Goal: Find specific page/section: Find specific page/section

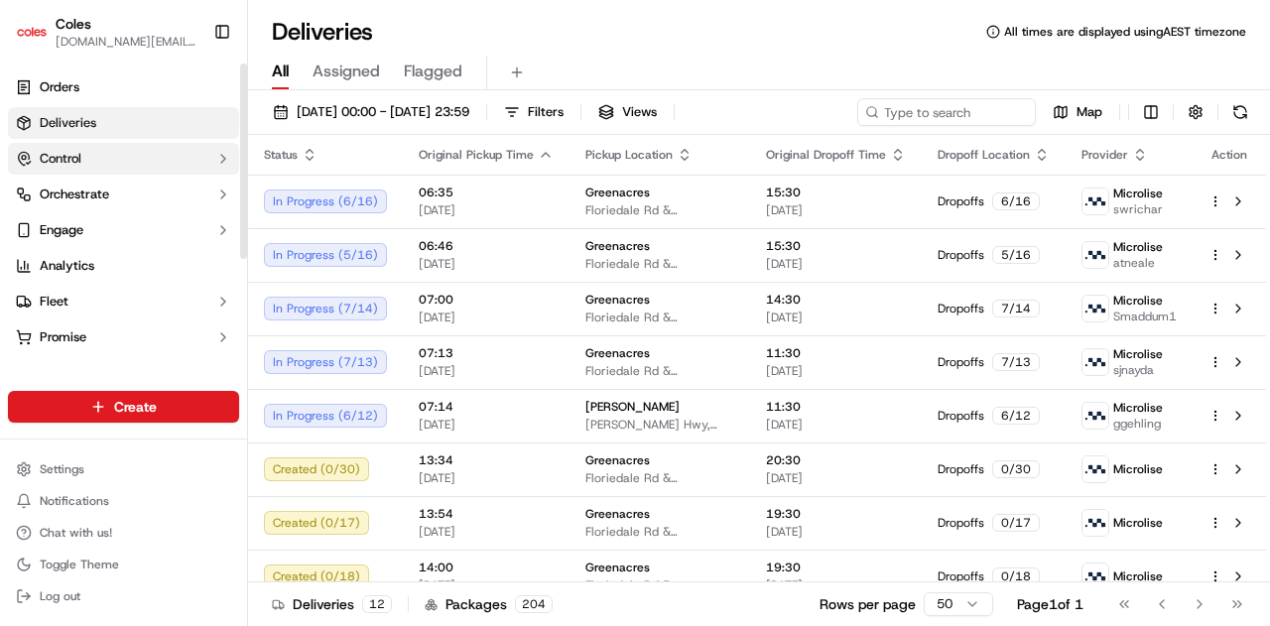
click at [131, 166] on button "Control" at bounding box center [123, 159] width 231 height 32
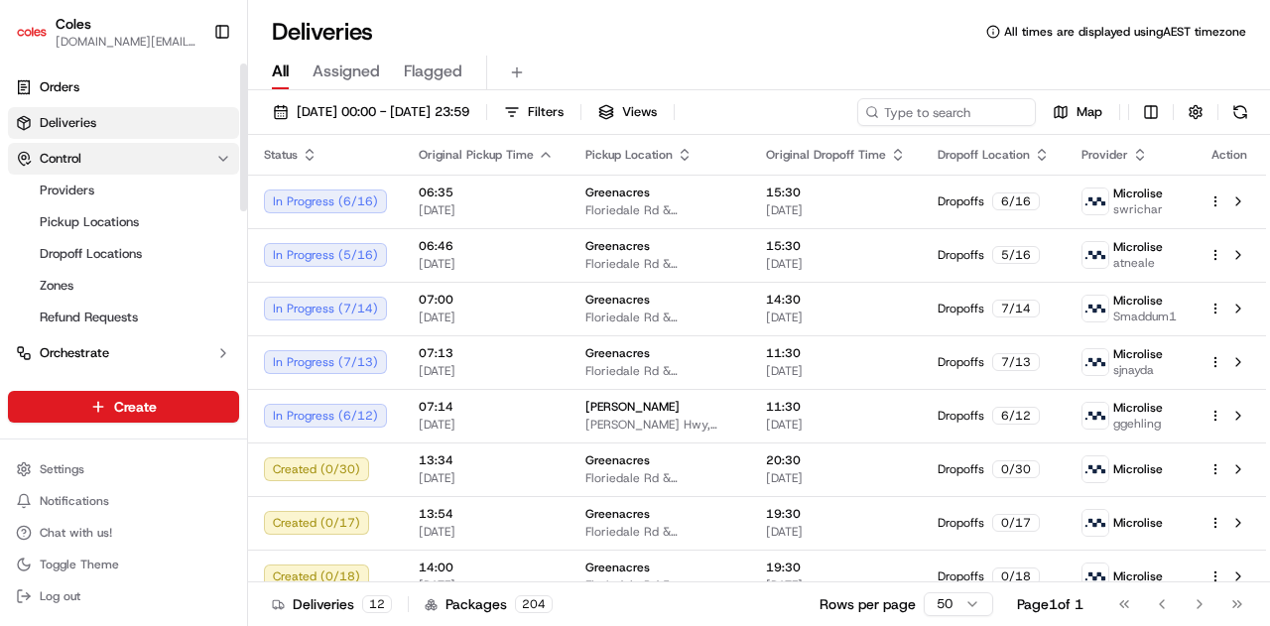
click at [135, 168] on button "Control" at bounding box center [123, 159] width 231 height 32
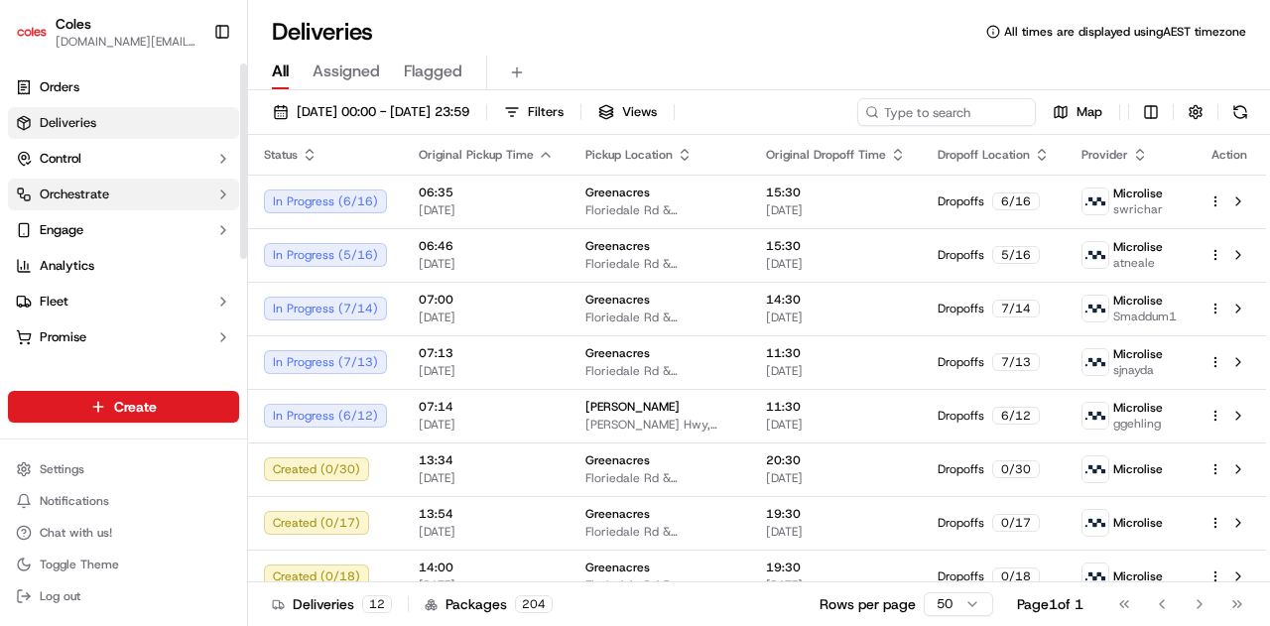
click at [129, 206] on button "Orchestrate" at bounding box center [123, 195] width 231 height 32
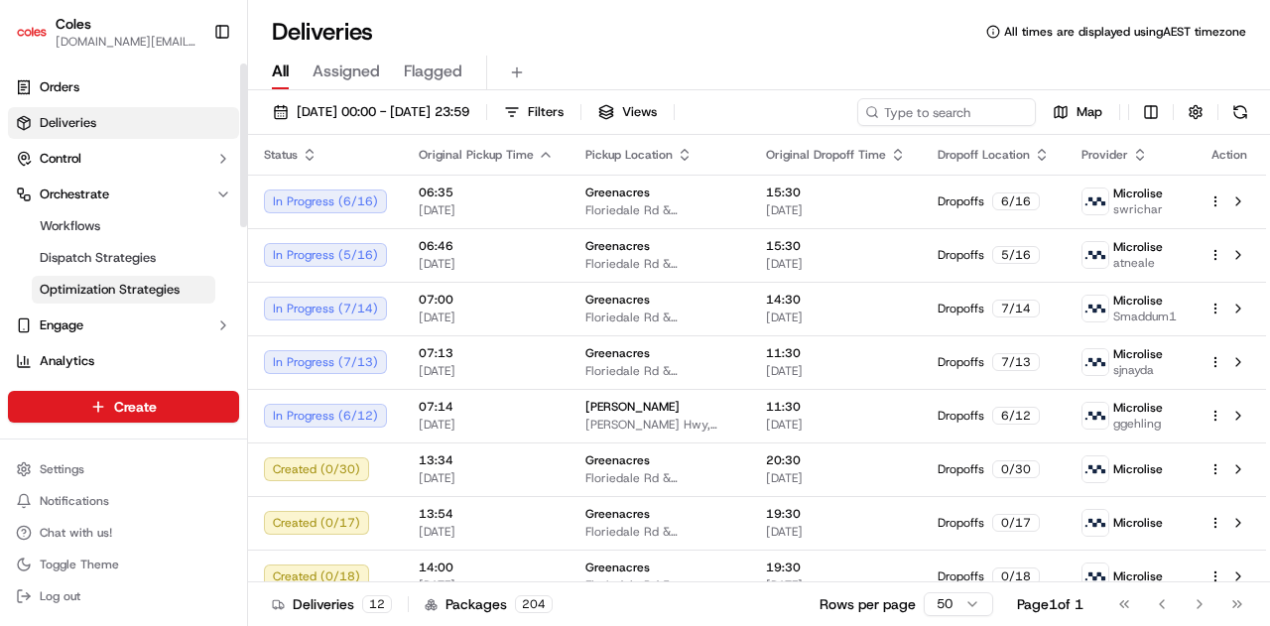
click at [123, 297] on span "Optimization Strategies" at bounding box center [110, 290] width 140 height 18
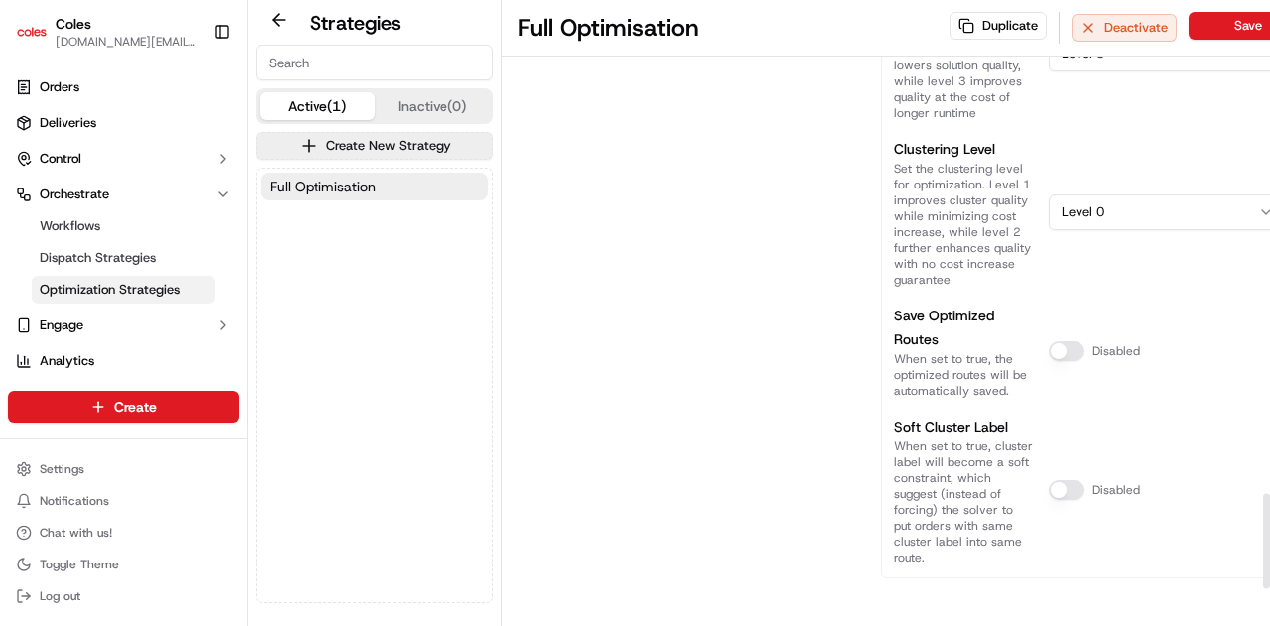
scroll to position [3484, 0]
click at [164, 328] on button "Engage" at bounding box center [123, 325] width 231 height 32
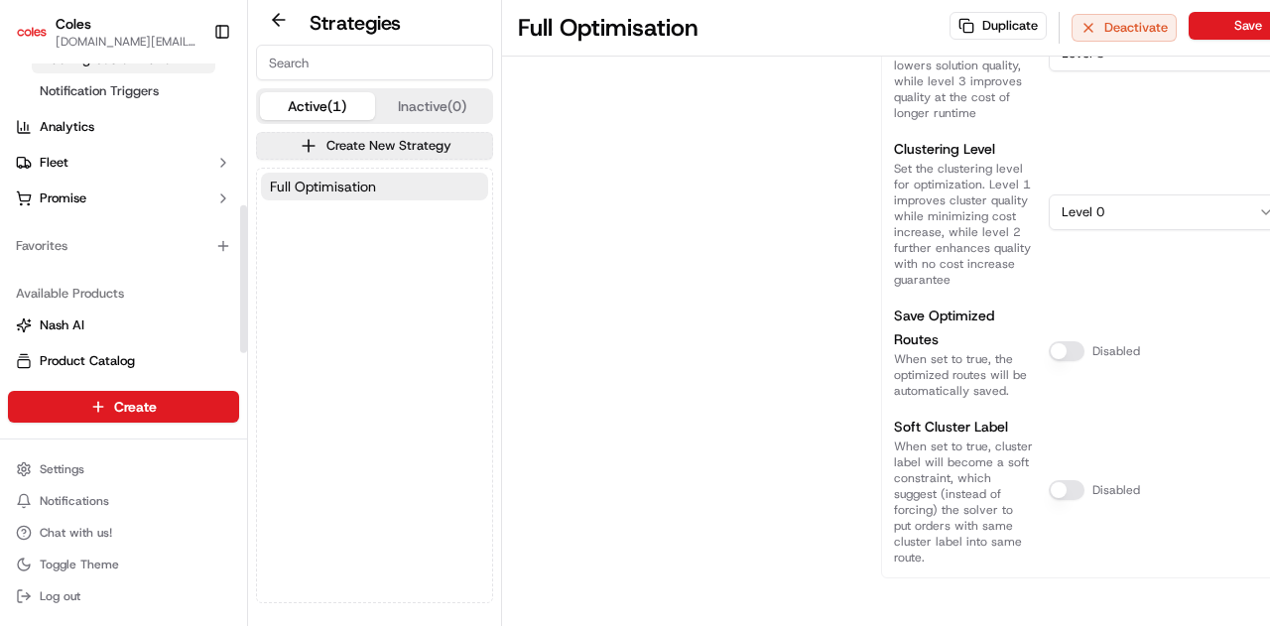
scroll to position [99, 0]
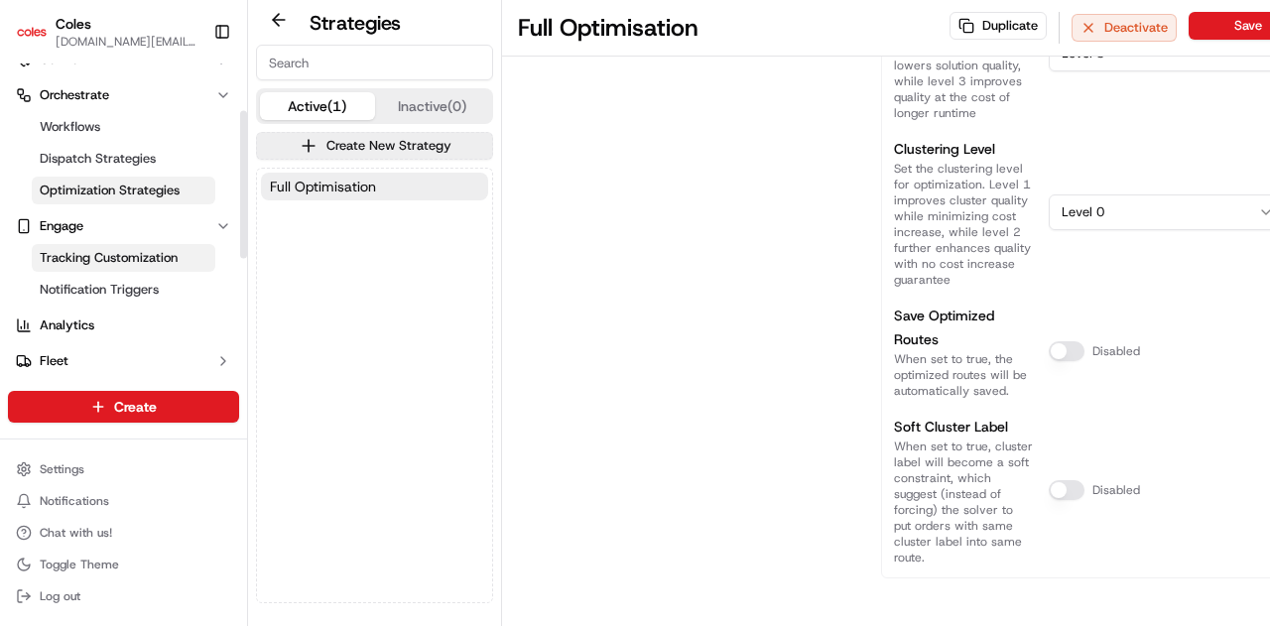
click at [155, 260] on span "Tracking Customization" at bounding box center [109, 258] width 138 height 18
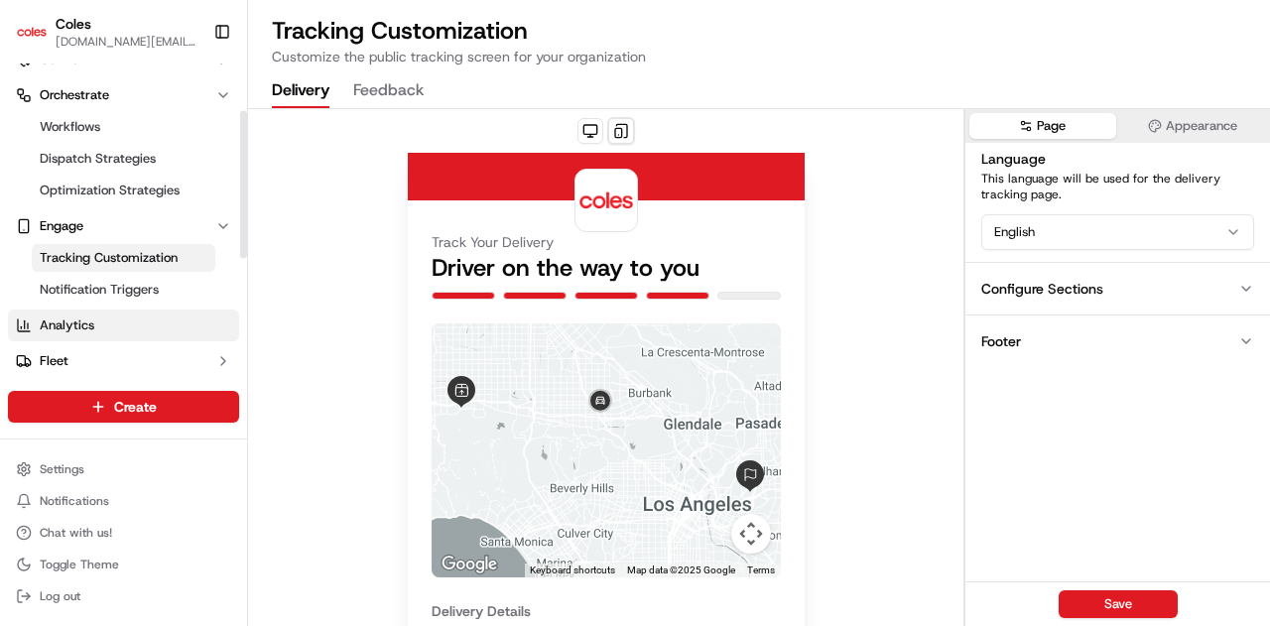
click at [155, 329] on link "Analytics" at bounding box center [123, 325] width 231 height 32
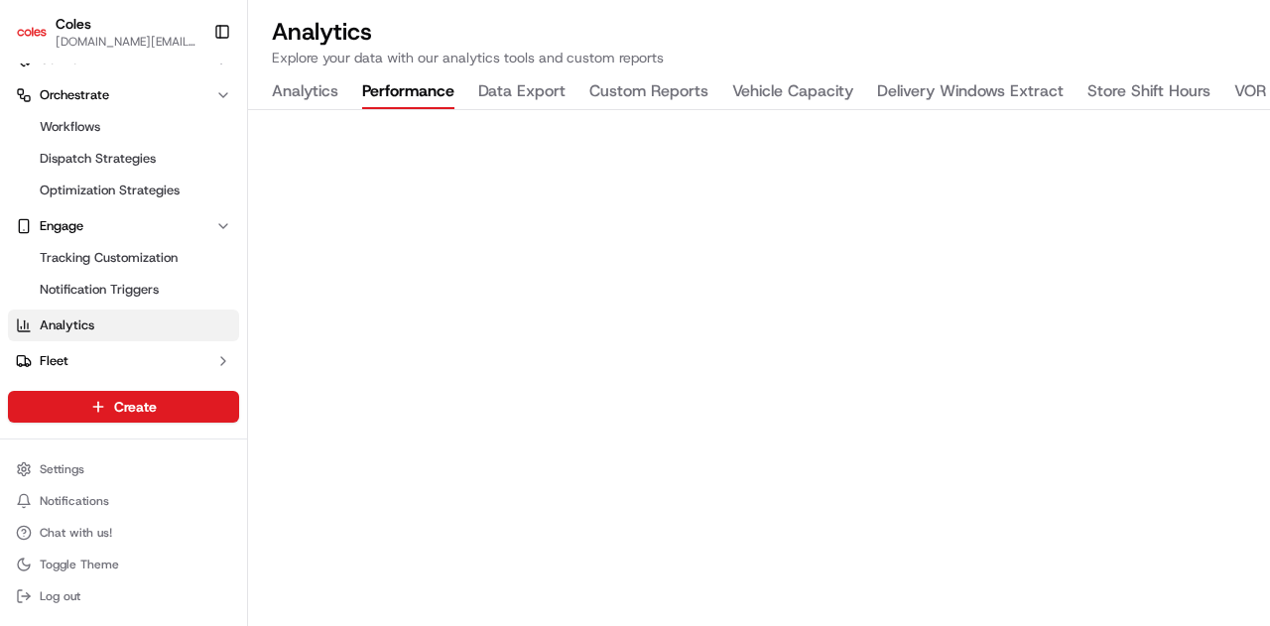
click at [421, 97] on button "Performance" at bounding box center [408, 92] width 92 height 34
click at [309, 94] on button "Analytics" at bounding box center [305, 92] width 66 height 34
click at [439, 89] on button "Performance" at bounding box center [408, 92] width 92 height 34
click at [541, 97] on button "Data Export" at bounding box center [521, 92] width 87 height 34
click at [645, 87] on button "Custom Reports" at bounding box center [648, 92] width 119 height 34
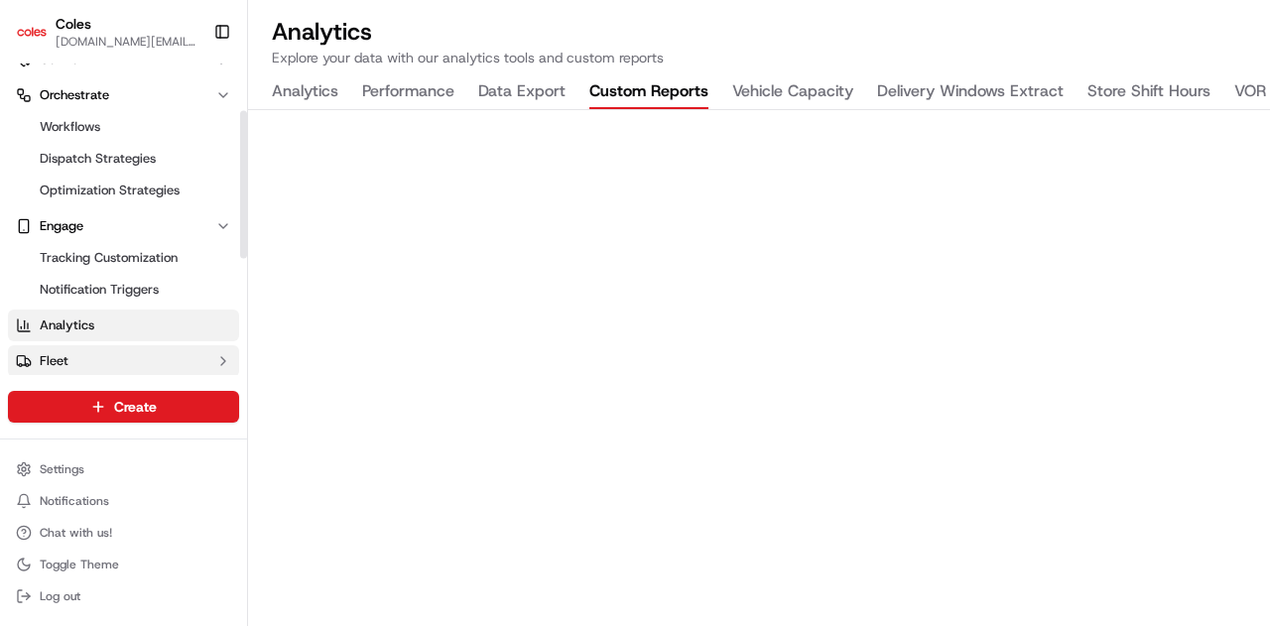
click at [111, 361] on button "Fleet" at bounding box center [123, 361] width 231 height 32
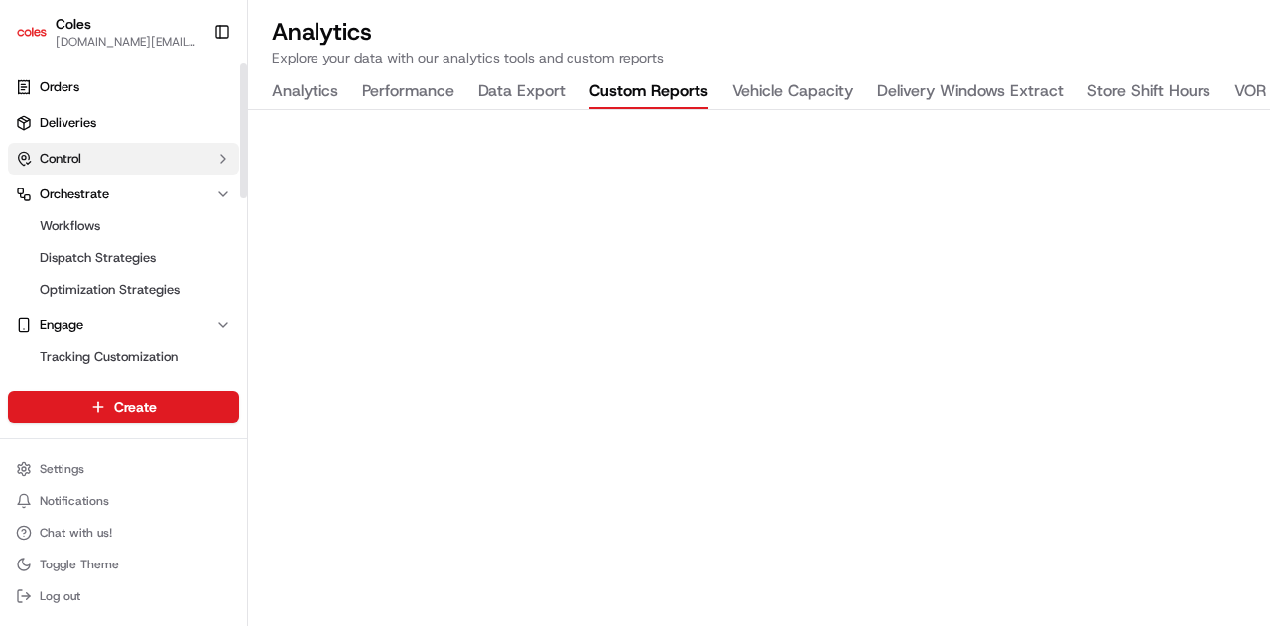
click at [133, 167] on button "Control" at bounding box center [123, 159] width 231 height 32
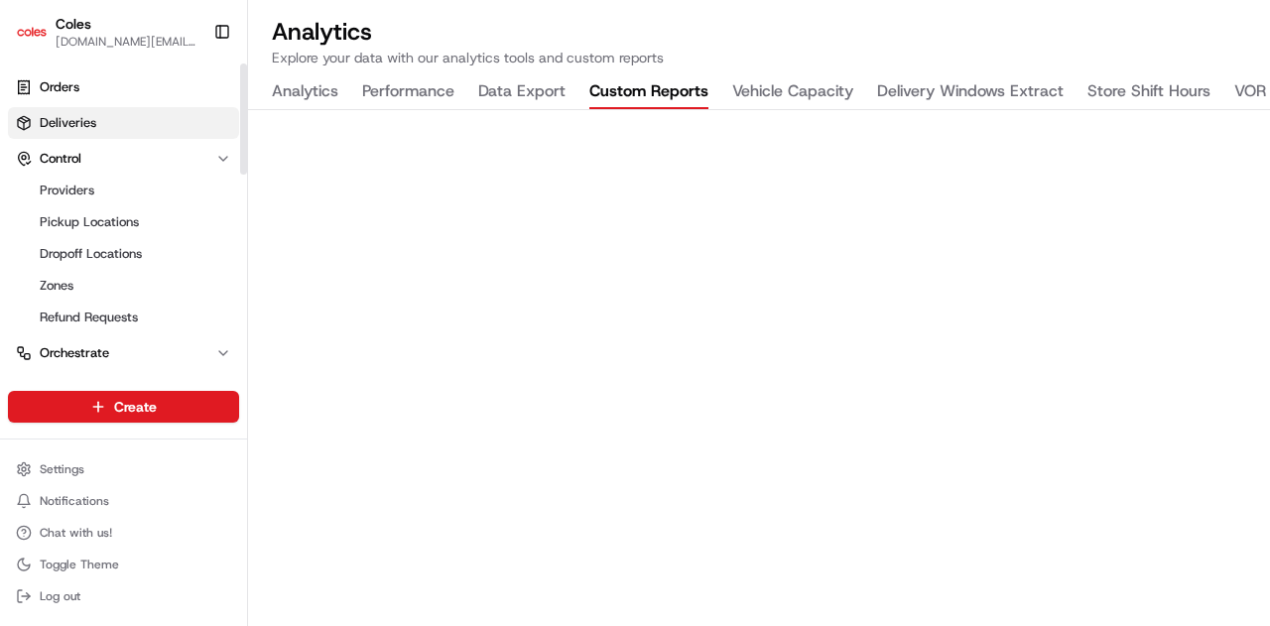
click at [70, 126] on span "Deliveries" at bounding box center [68, 123] width 57 height 18
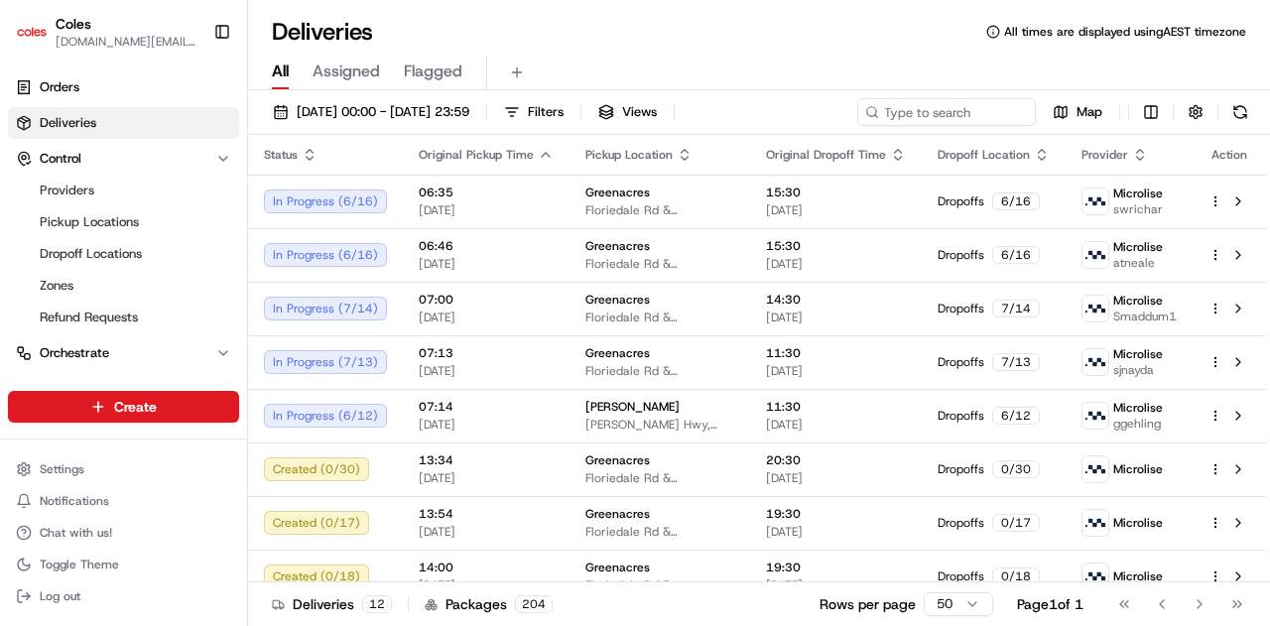
click at [437, 78] on span "Flagged" at bounding box center [433, 72] width 59 height 24
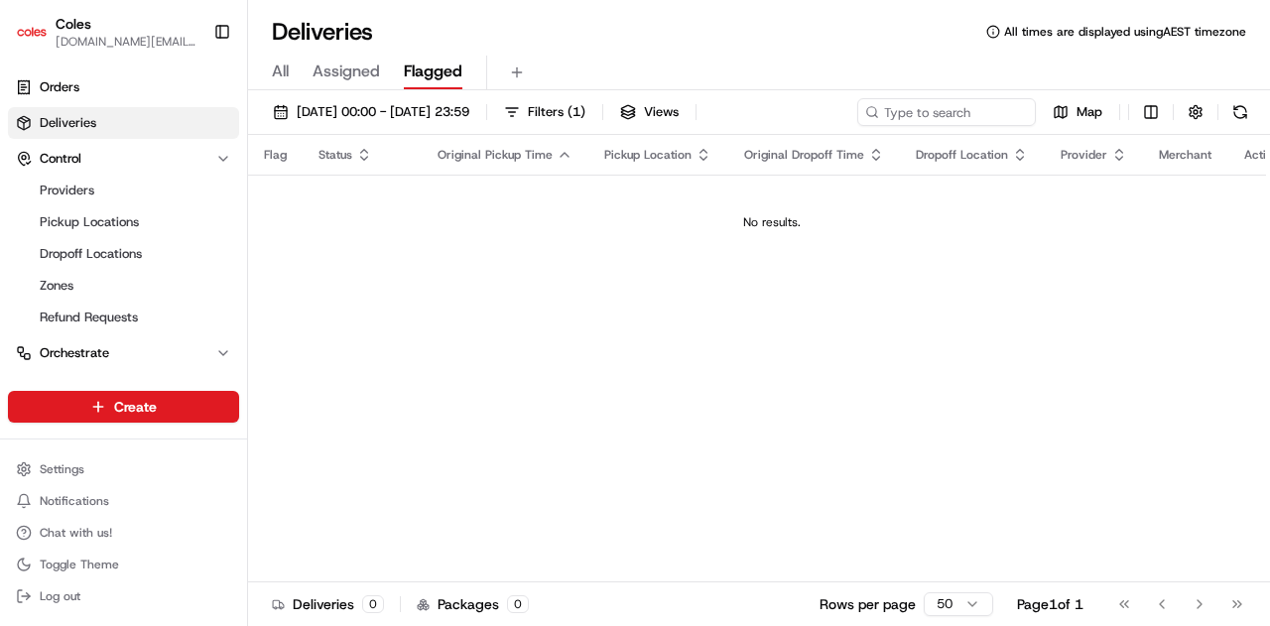
click at [353, 67] on span "Assigned" at bounding box center [345, 72] width 67 height 24
